Goal: Use online tool/utility: Use online tool/utility

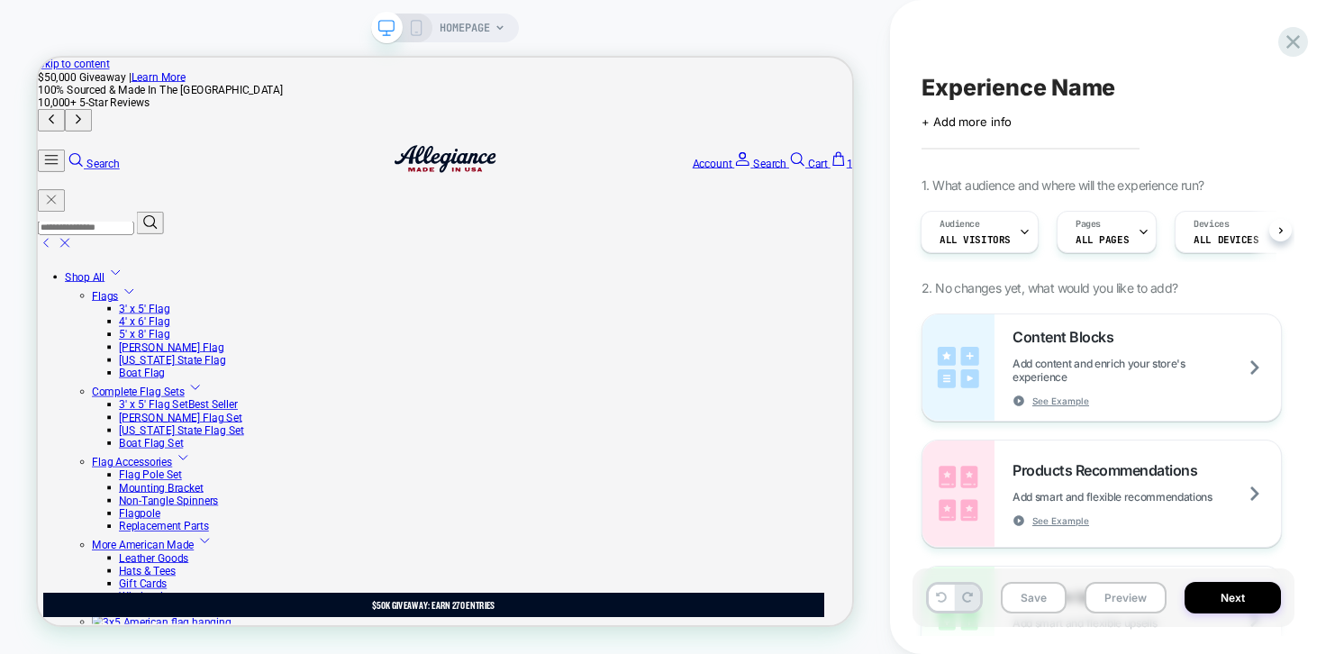
click at [498, 26] on icon at bounding box center [499, 27] width 7 height 5
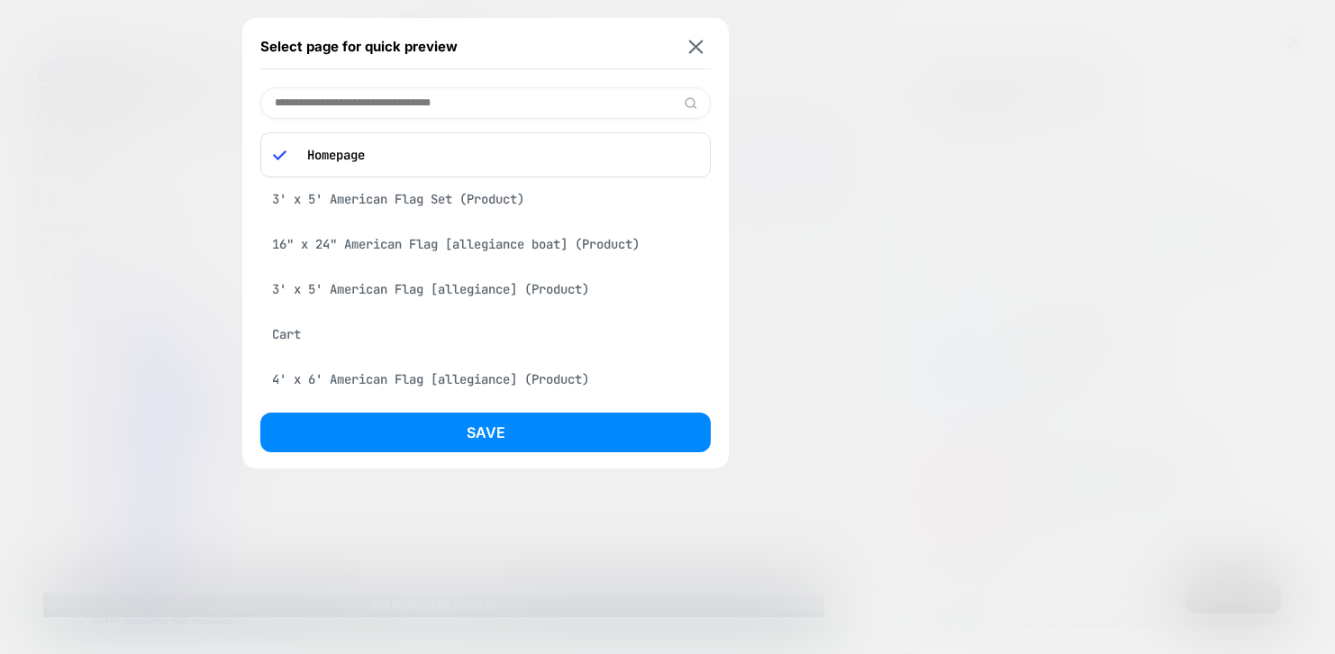
click at [489, 195] on div "3' x 5' American Flag Set (Product)" at bounding box center [485, 199] width 450 height 34
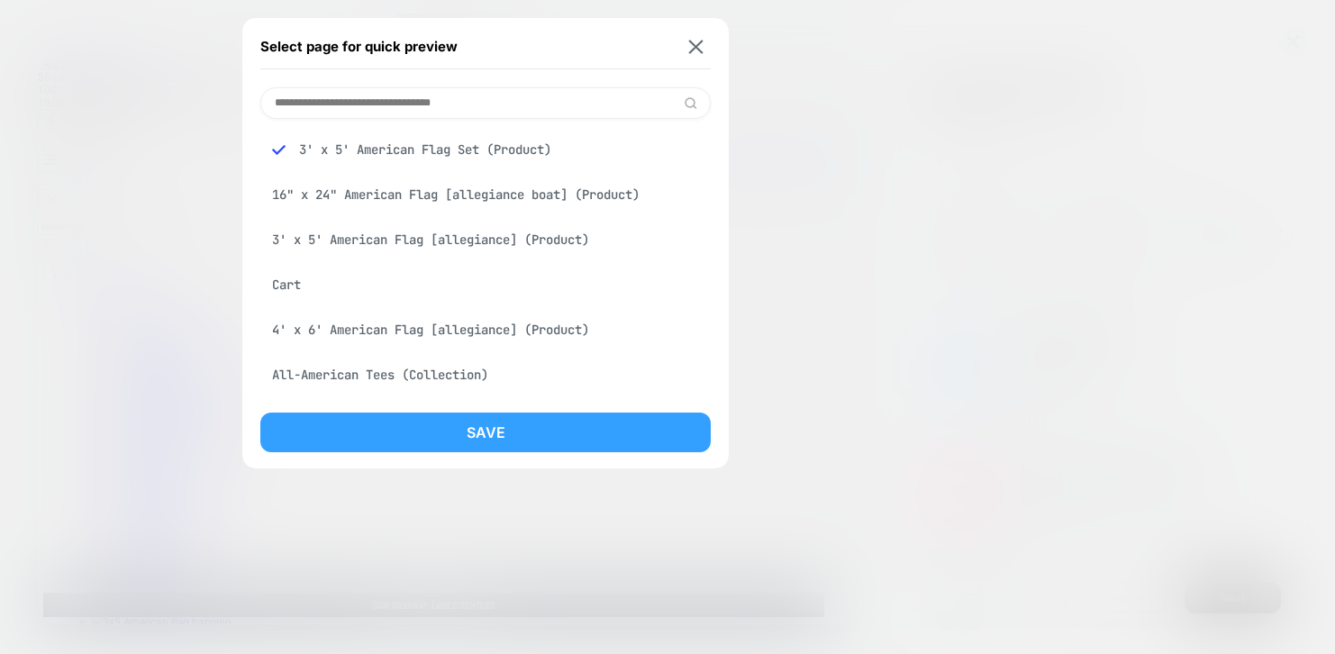
click at [494, 434] on button "Save" at bounding box center [485, 433] width 450 height 40
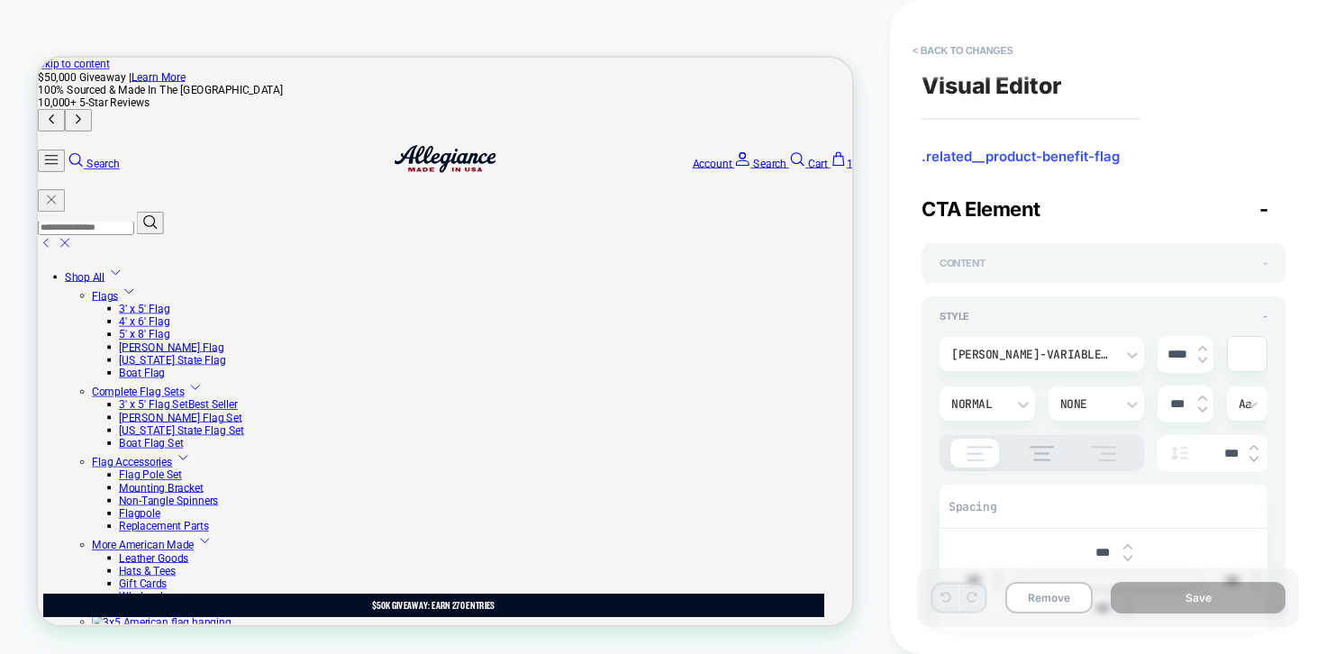
click at [993, 268] on div "Content -" at bounding box center [1104, 263] width 328 height 13
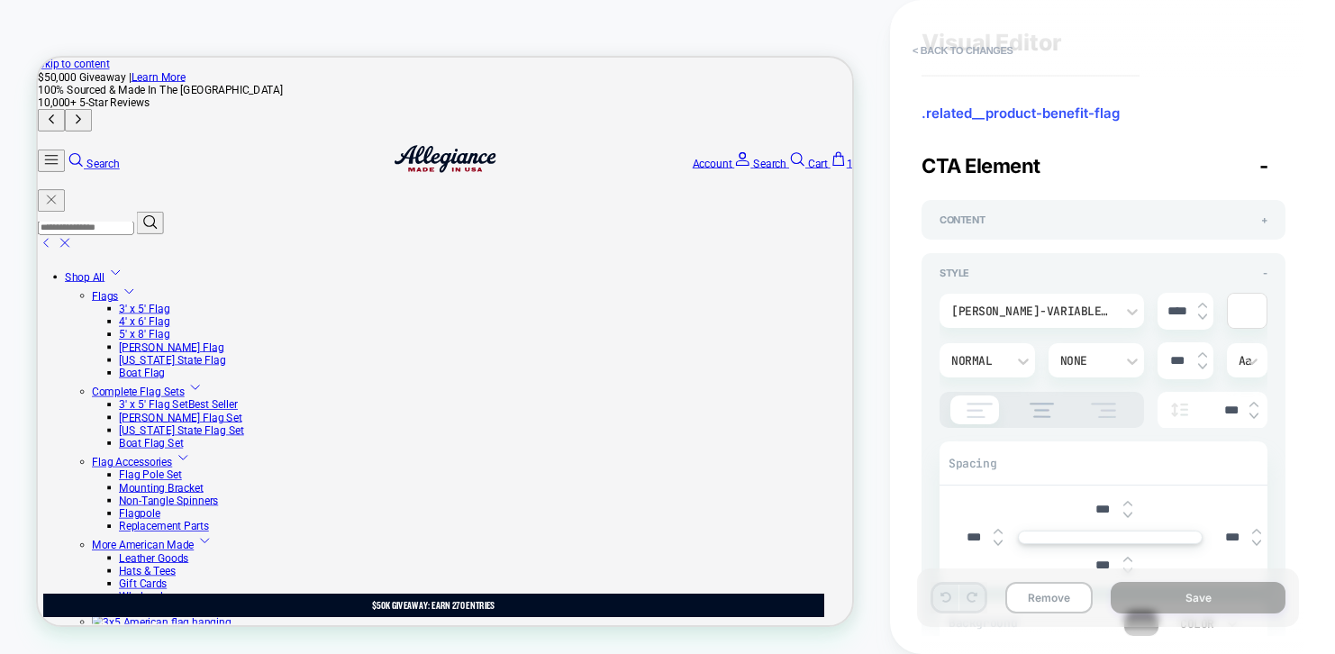
scroll to position [46, 0]
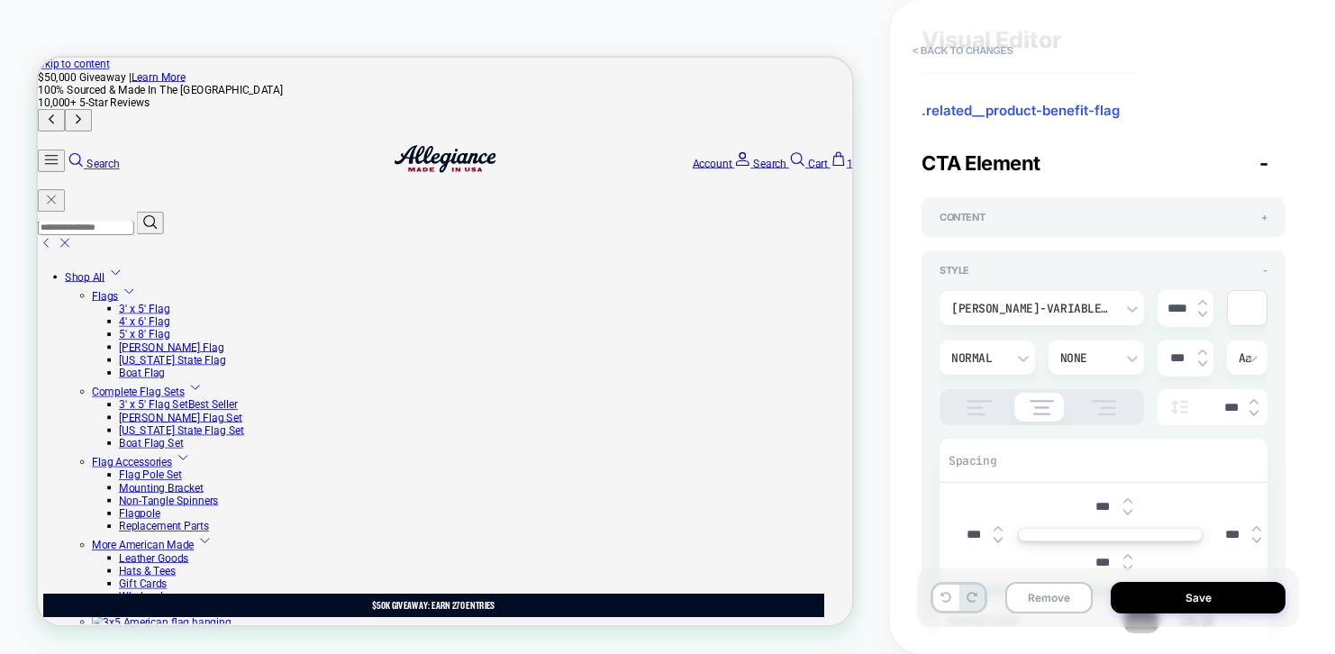
click at [0, 0] on img at bounding box center [0, 0] width 0 height 0
click at [979, 402] on img at bounding box center [979, 407] width 45 height 15
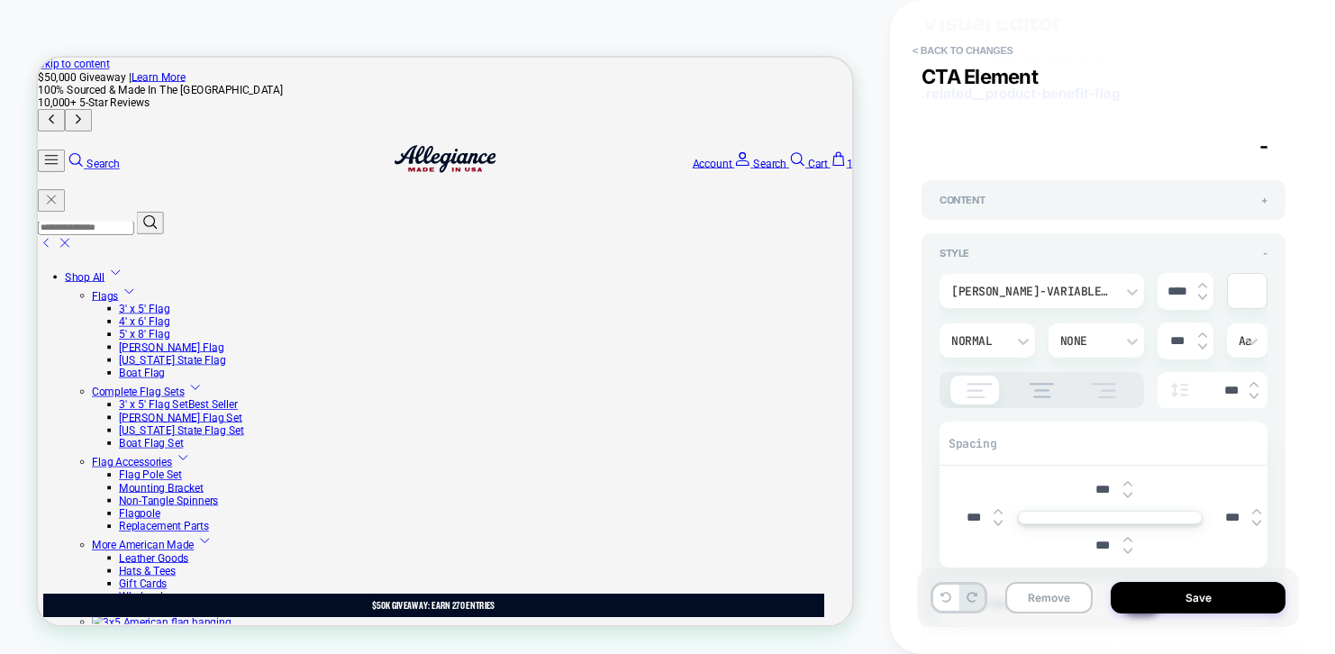
scroll to position [0, 0]
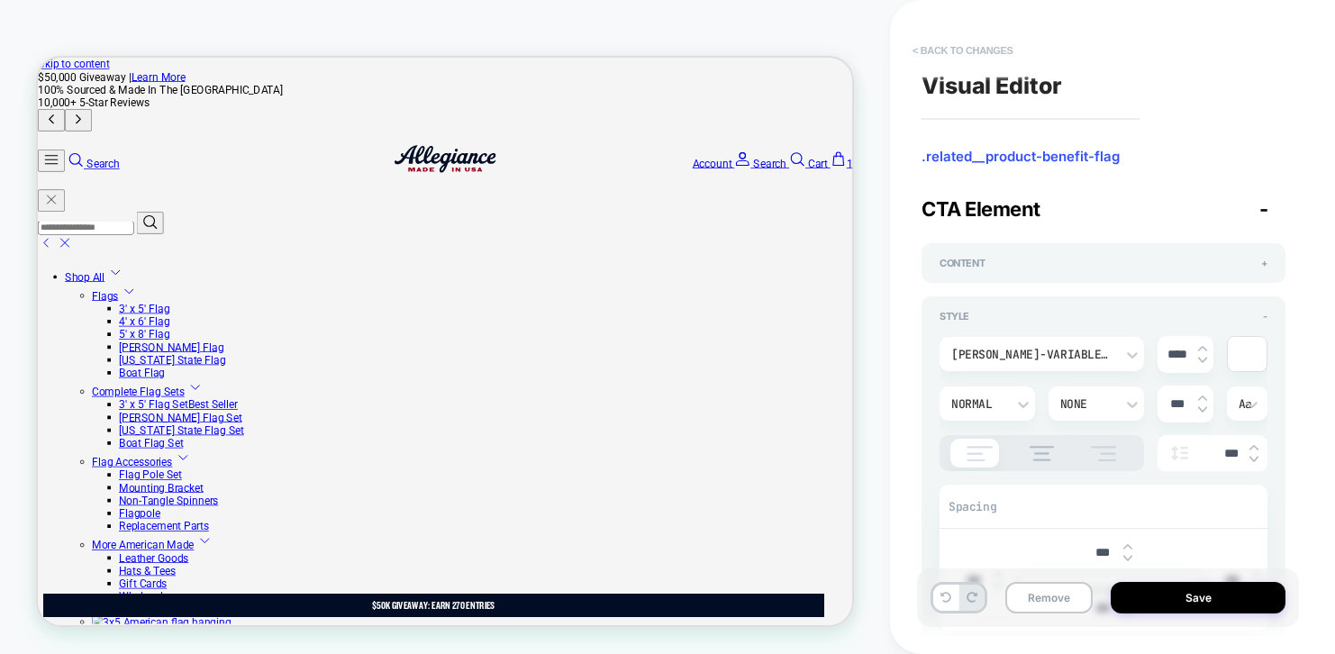
click at [935, 50] on button "< Back to changes" at bounding box center [963, 50] width 119 height 29
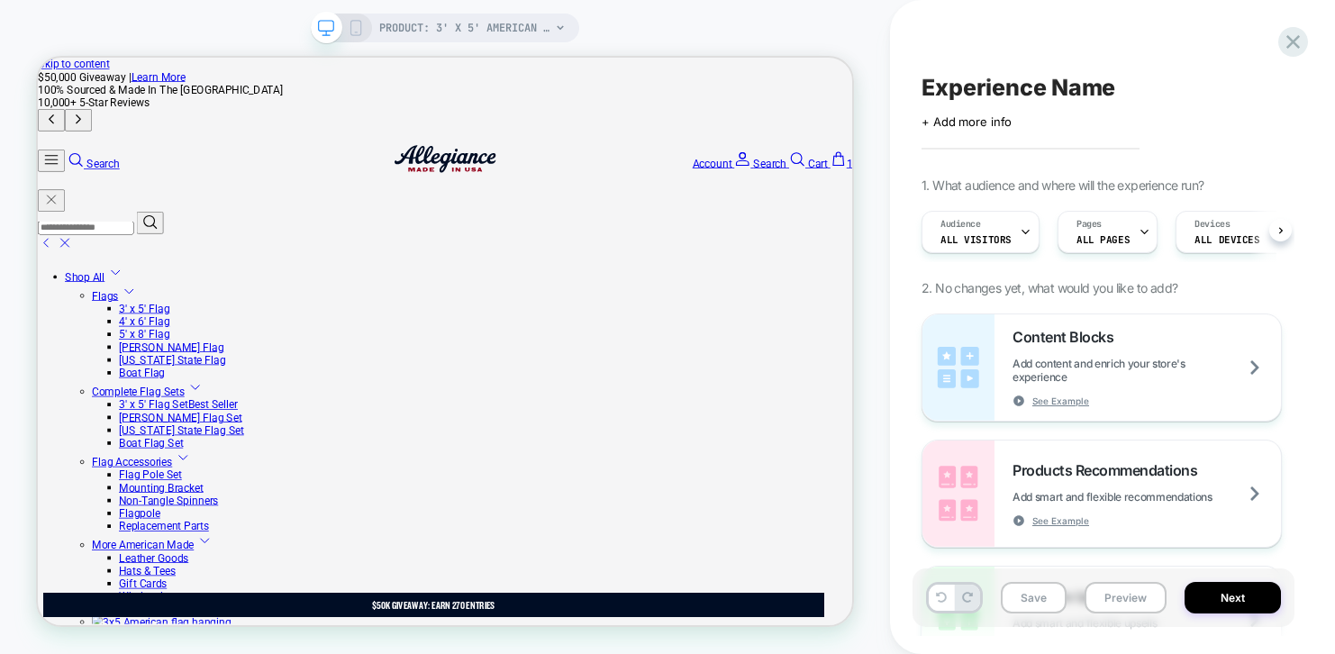
scroll to position [0, 1]
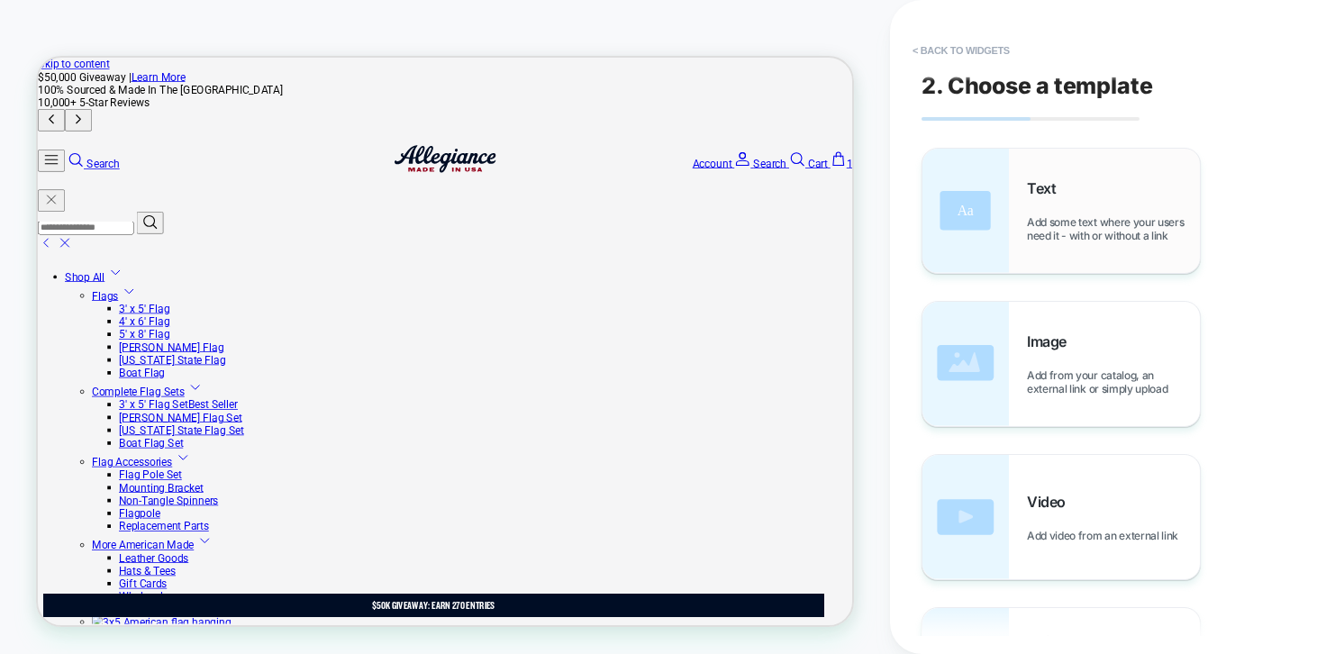
click at [1086, 194] on div "Text Add some text where your users need it - with or without a link" at bounding box center [1113, 210] width 173 height 63
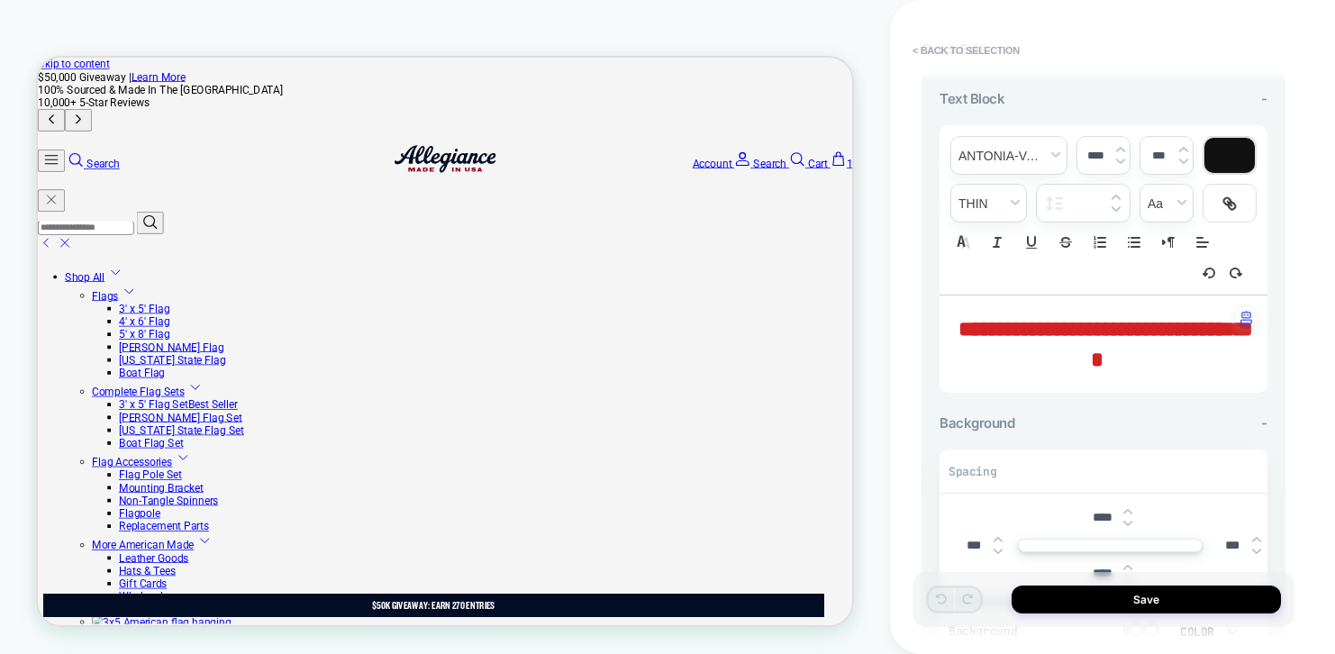
scroll to position [0, 0]
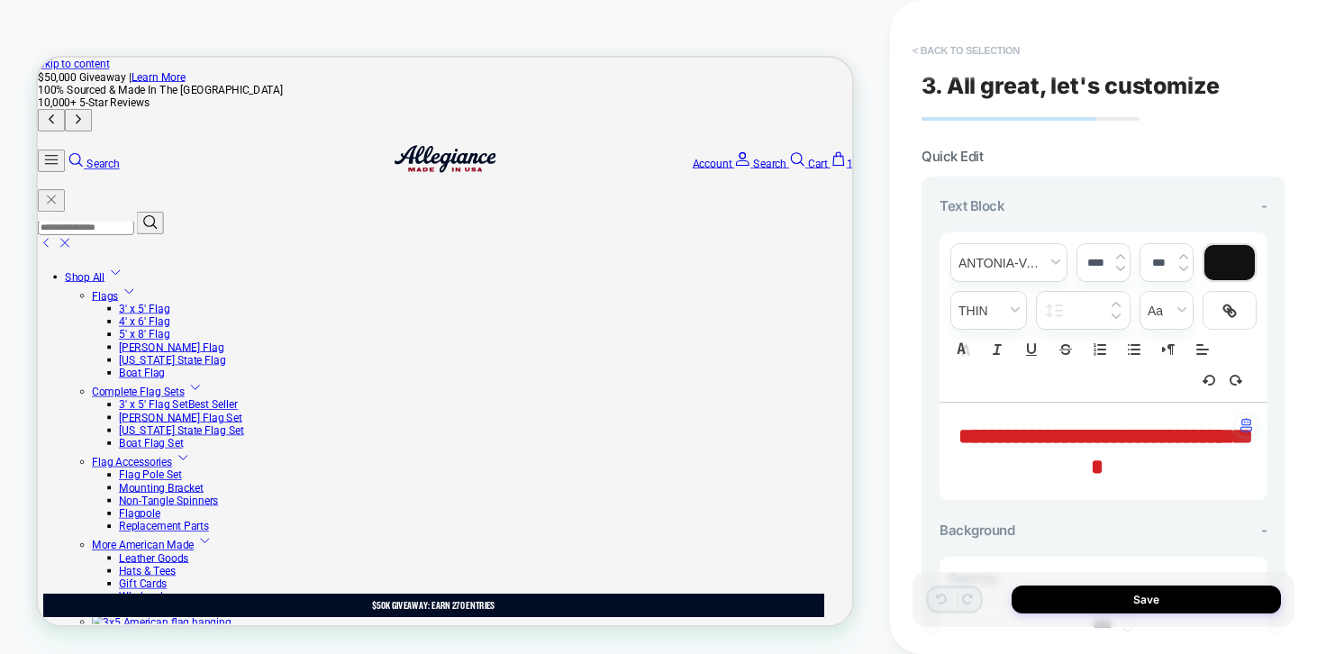
click at [968, 49] on button "< Back to selection" at bounding box center [966, 50] width 125 height 29
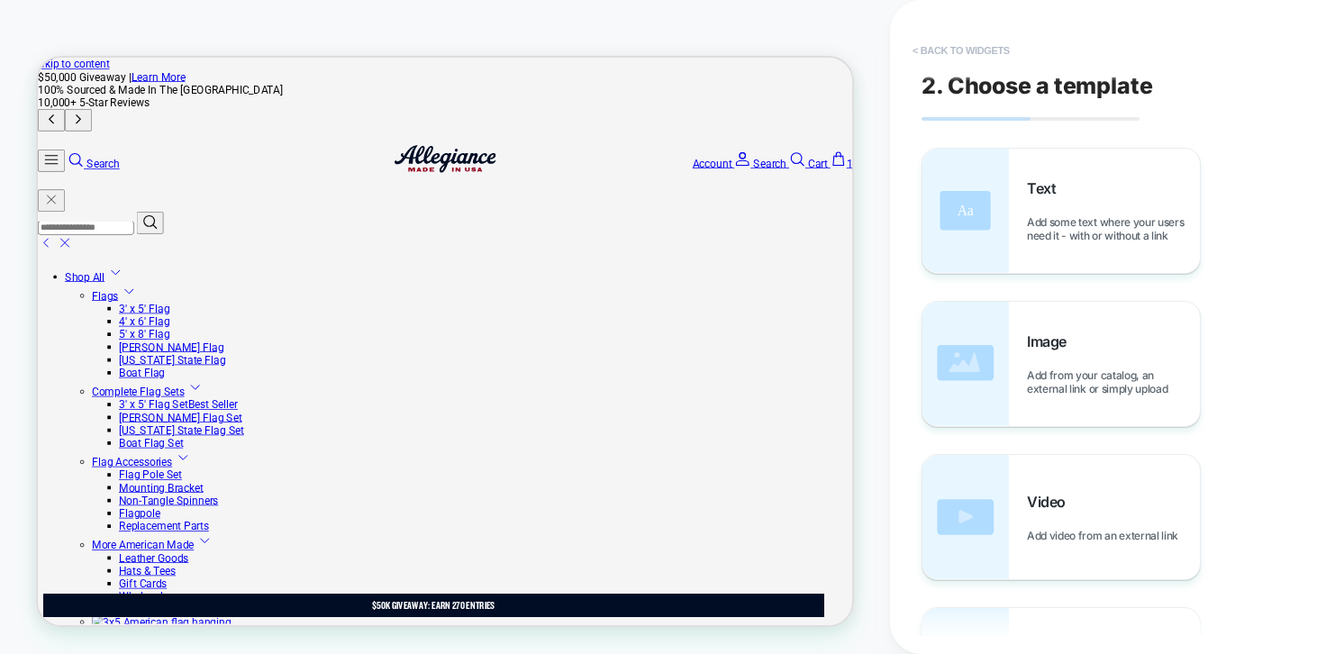
click at [968, 49] on button "< Back to widgets" at bounding box center [961, 50] width 115 height 29
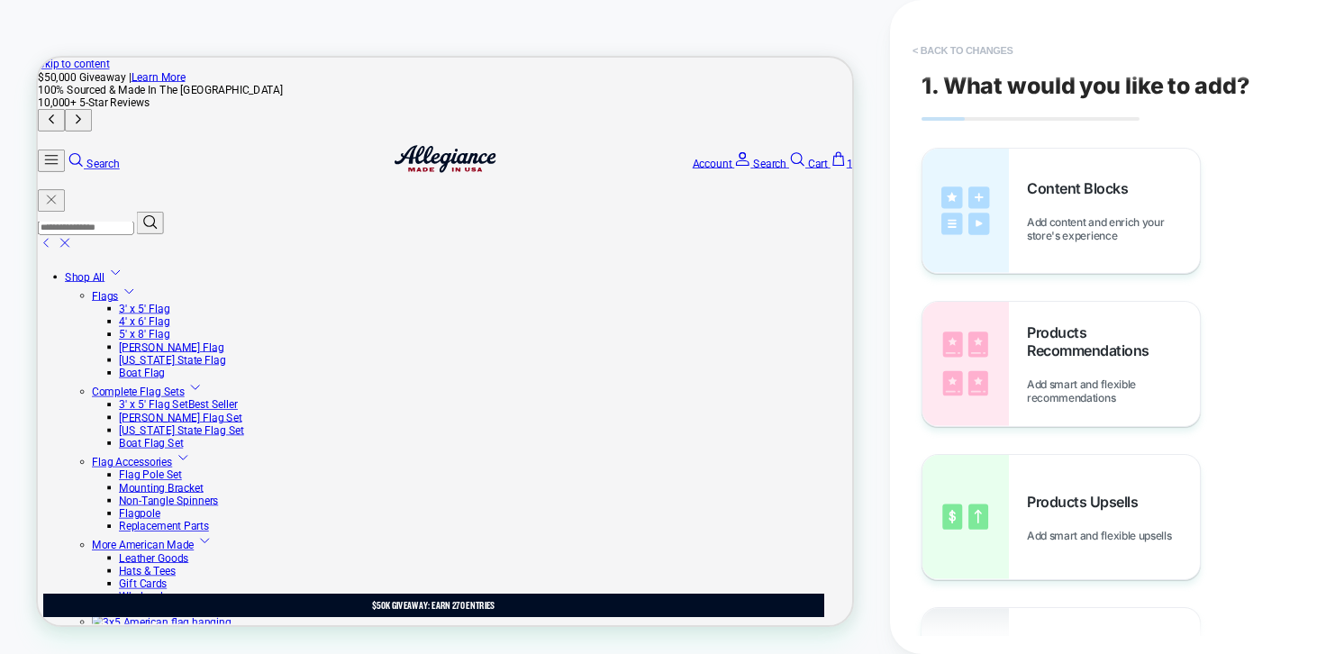
click at [968, 49] on button "< Back to changes" at bounding box center [963, 50] width 119 height 29
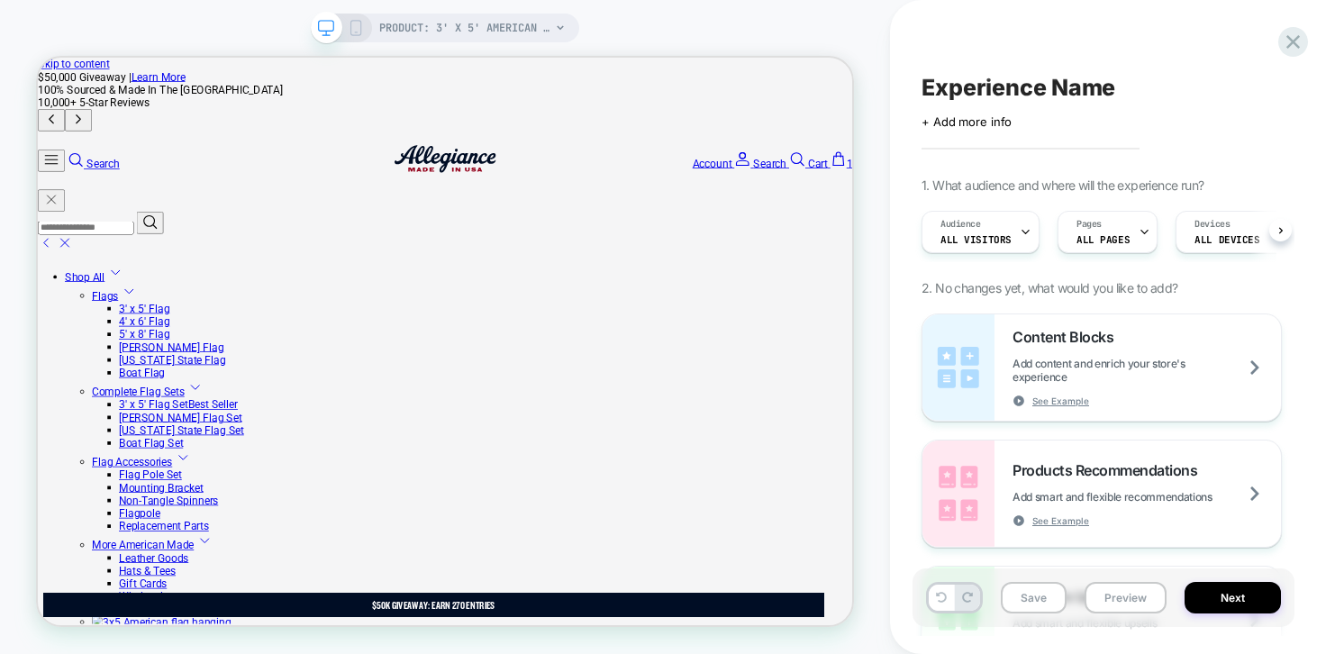
scroll to position [0, 1]
